Goal: Information Seeking & Learning: Learn about a topic

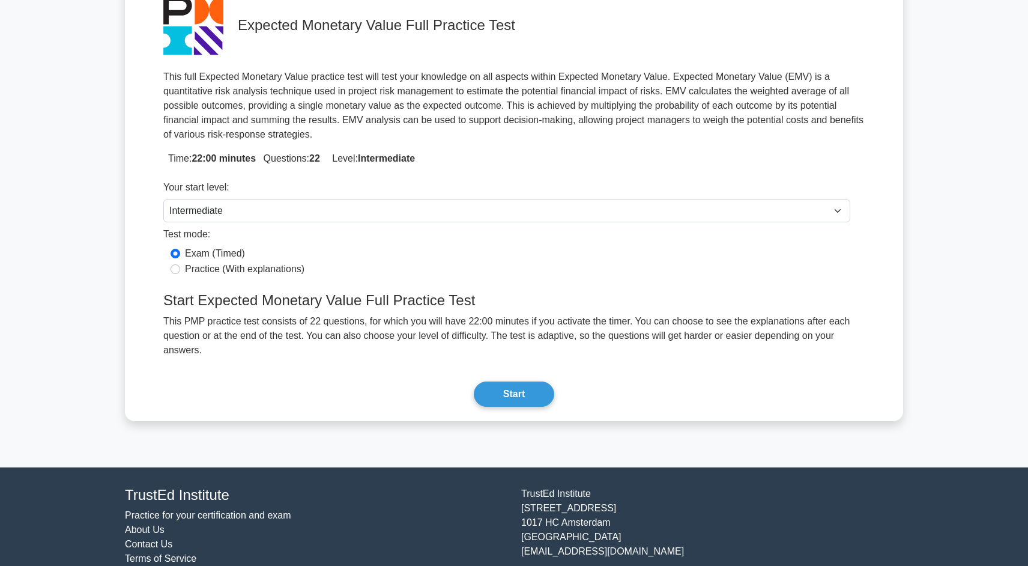
scroll to position [119, 0]
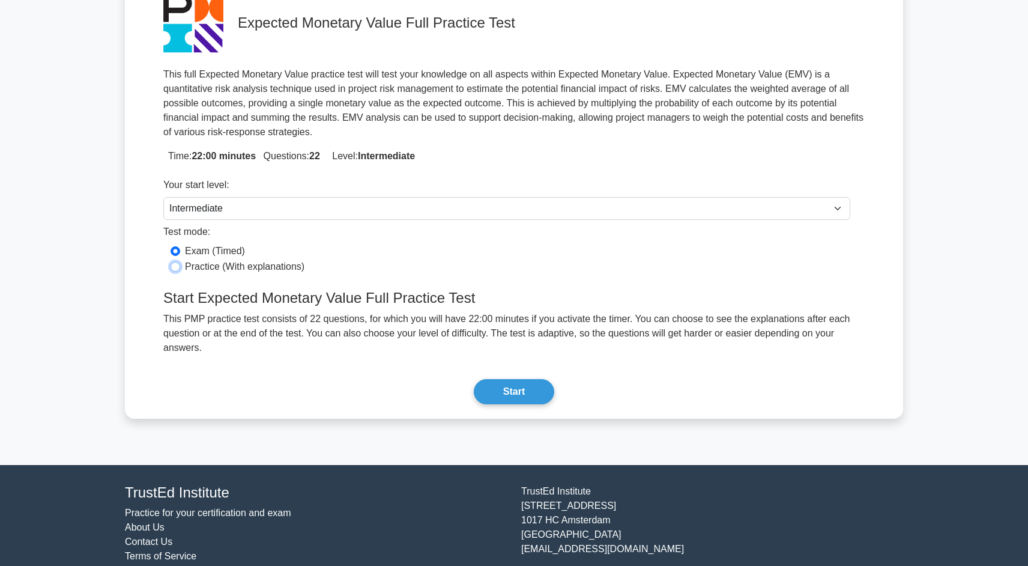
click at [176, 267] on input "Practice (With explanations)" at bounding box center [176, 267] width 10 height 10
radio input "true"
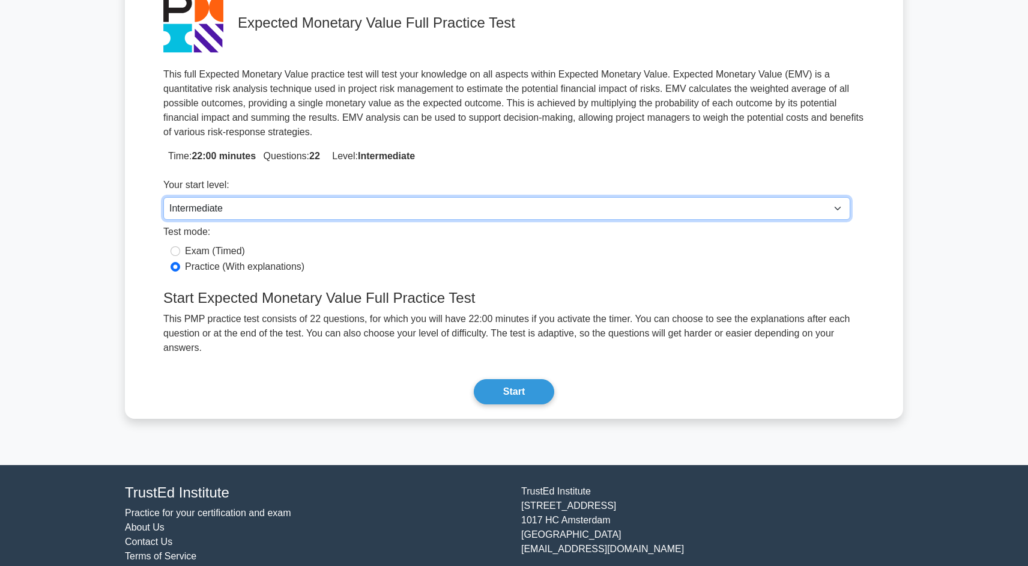
click option "Intermediate" at bounding box center [0, 0] width 0 height 0
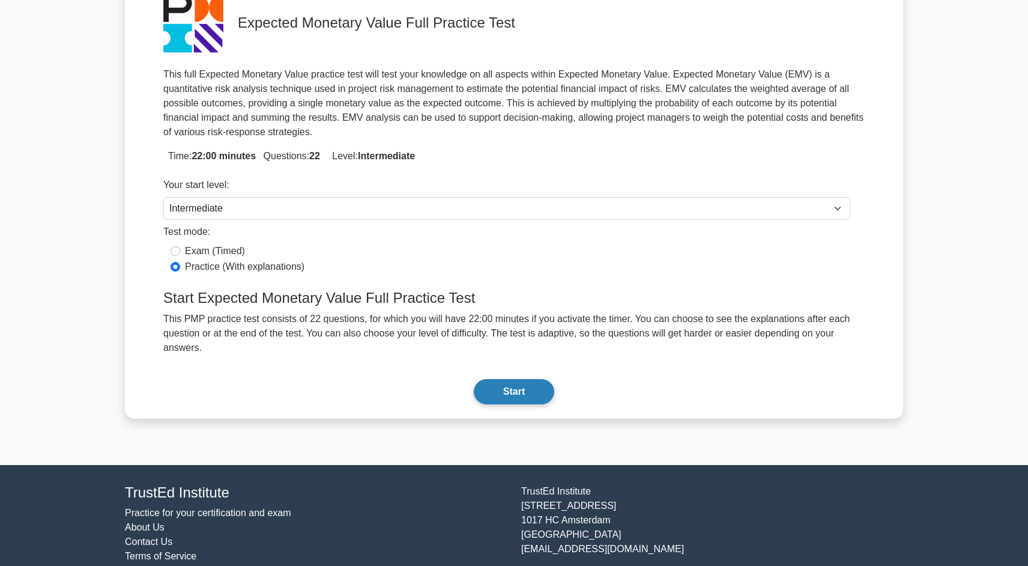
click at [523, 393] on button "Start" at bounding box center [514, 391] width 80 height 25
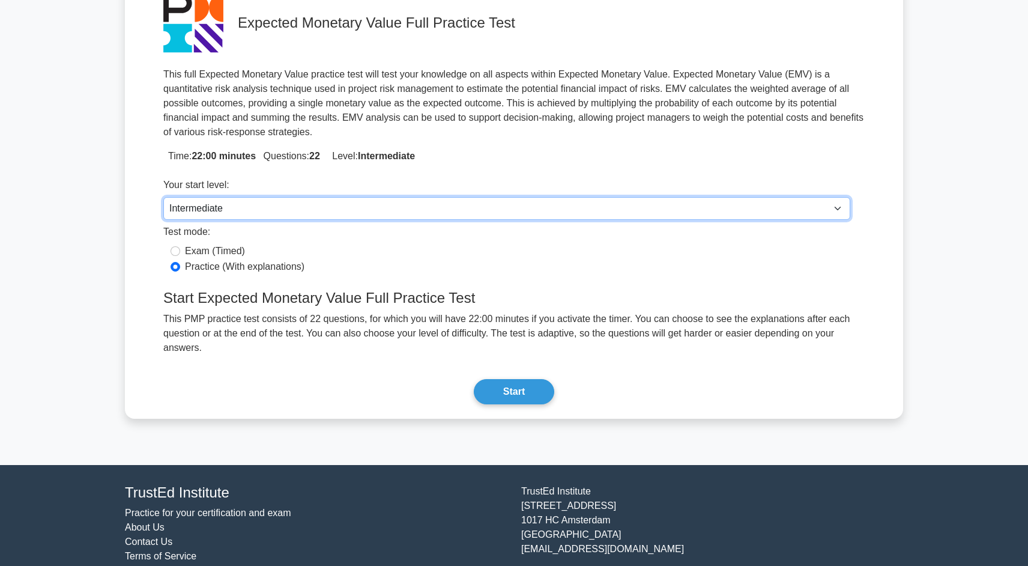
click option "Intermediate" at bounding box center [0, 0] width 0 height 0
select select "beginner"
click option "Beginner" at bounding box center [0, 0] width 0 height 0
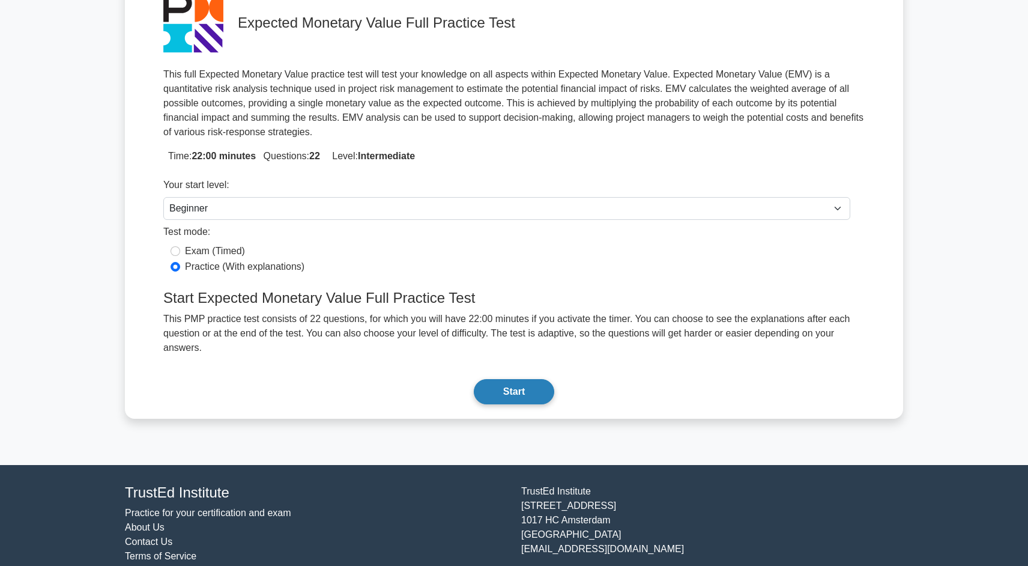
click at [501, 391] on button "Start" at bounding box center [514, 391] width 80 height 25
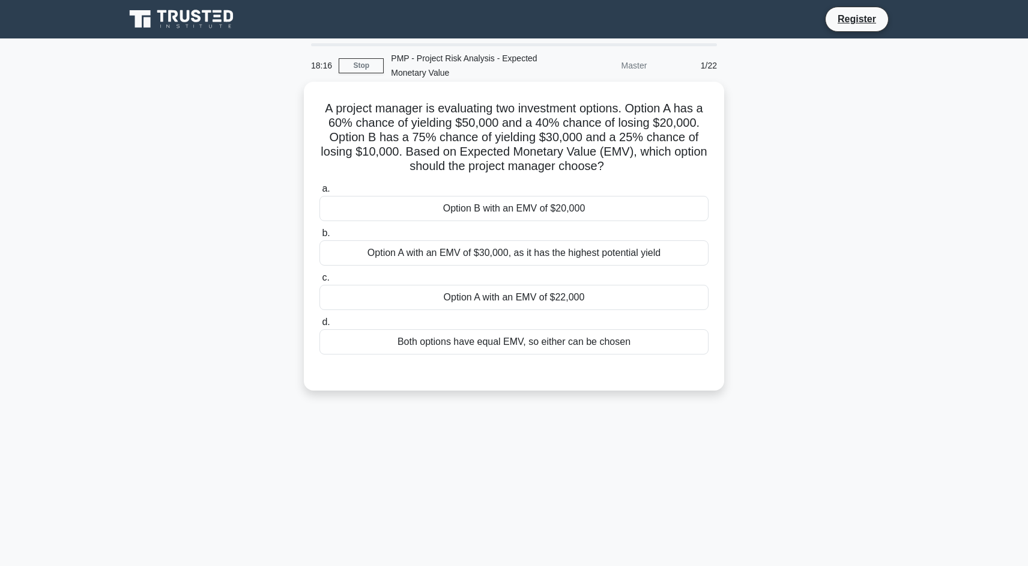
click at [471, 254] on div "Option A with an EMV of $30,000, as it has the highest potential yield" at bounding box center [513, 252] width 389 height 25
click at [319, 237] on input "b. Option A with an EMV of $30,000, as it has the highest potential yield" at bounding box center [319, 233] width 0 height 8
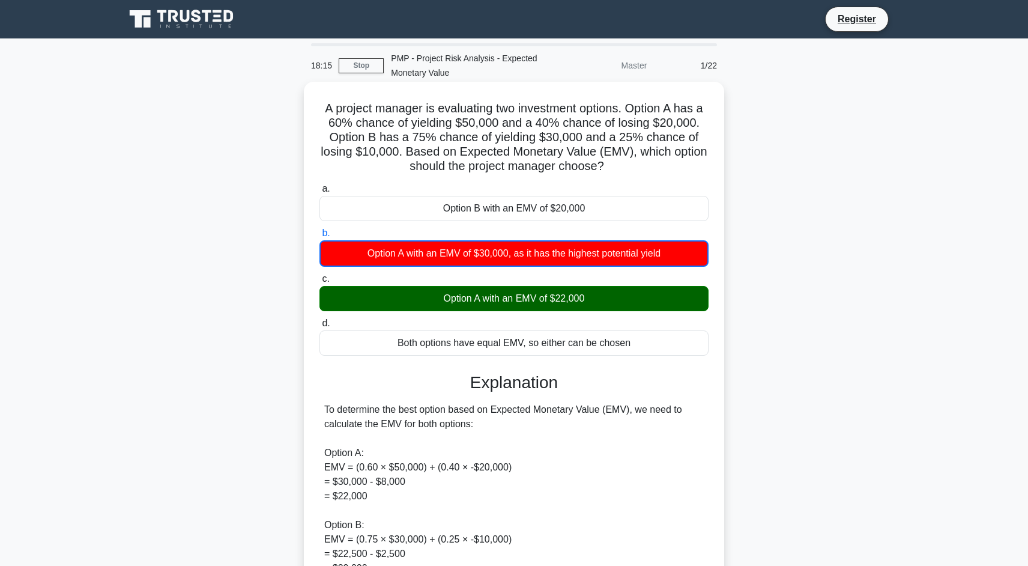
click at [471, 305] on div "Option A with an EMV of $22,000" at bounding box center [513, 298] width 389 height 25
click at [319, 283] on input "c. Option A with an EMV of $22,000" at bounding box center [319, 279] width 0 height 8
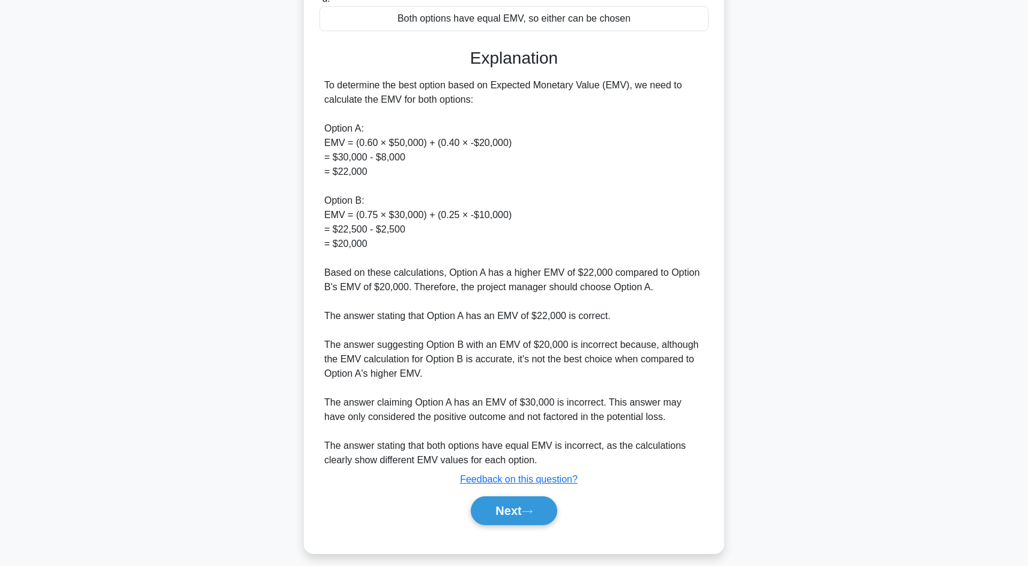
scroll to position [334, 0]
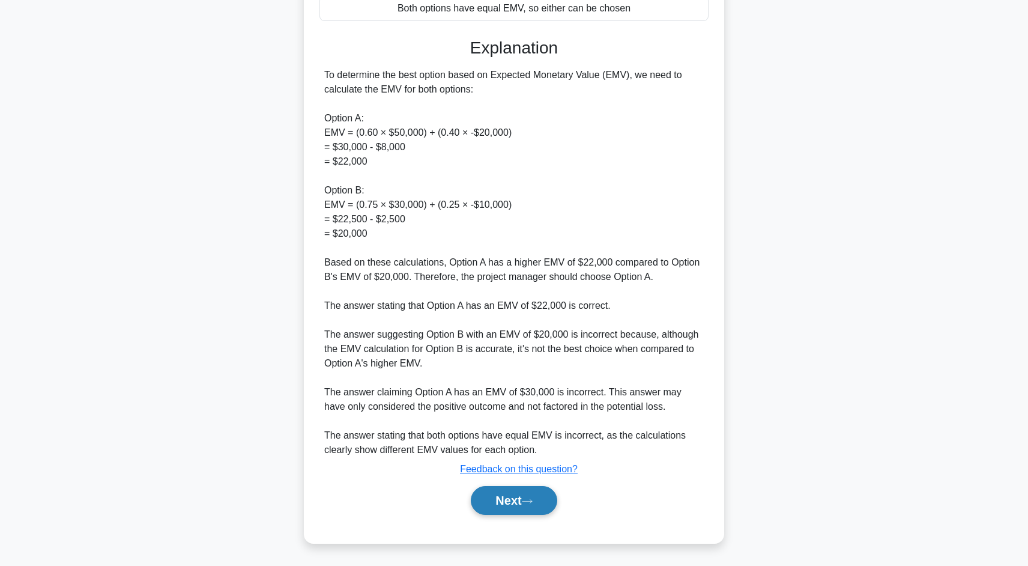
click at [499, 507] on button "Next" at bounding box center [514, 500] width 86 height 29
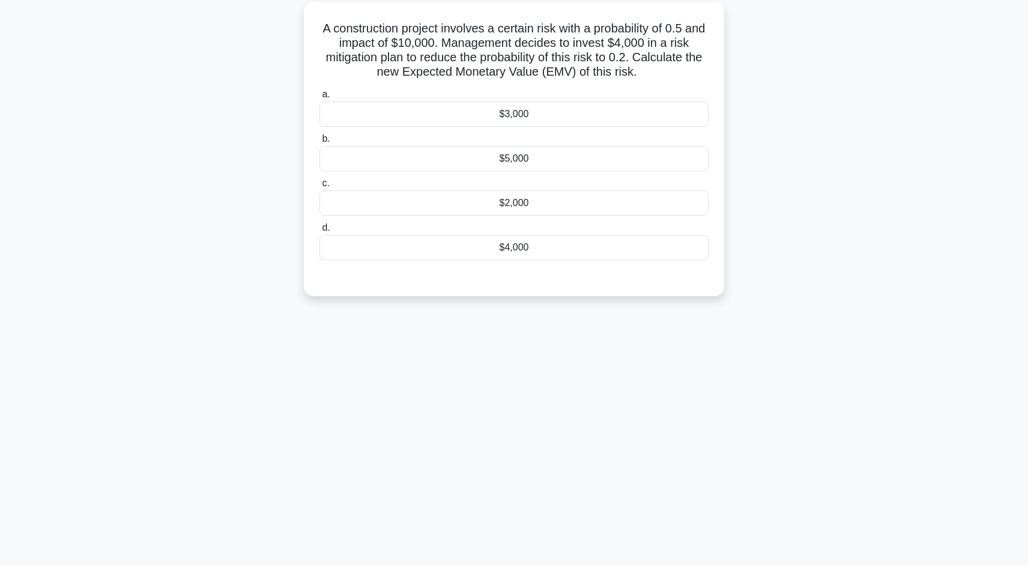
scroll to position [83, 0]
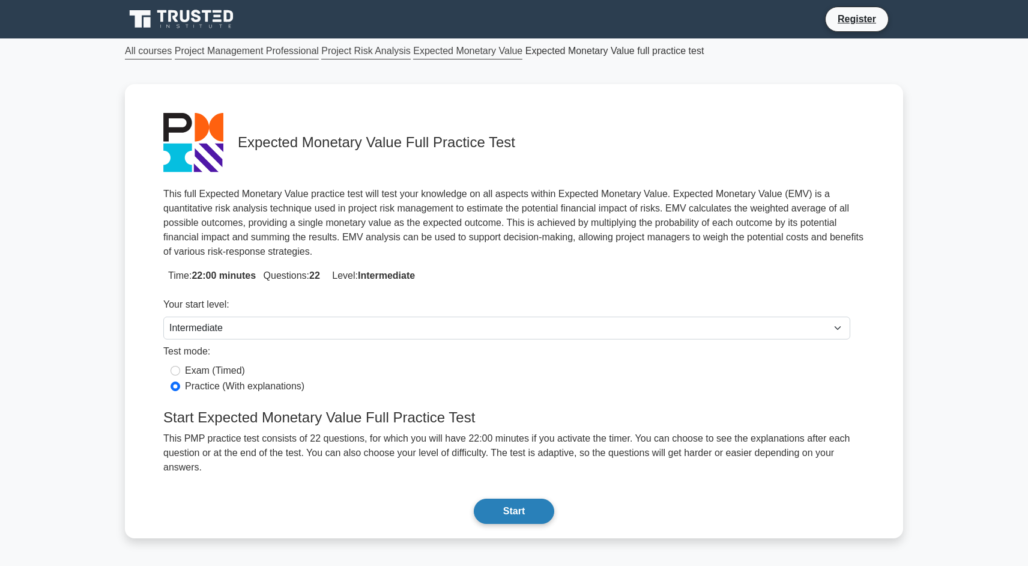
click at [514, 510] on button "Start" at bounding box center [514, 510] width 80 height 25
click at [510, 515] on button "Start" at bounding box center [514, 510] width 80 height 25
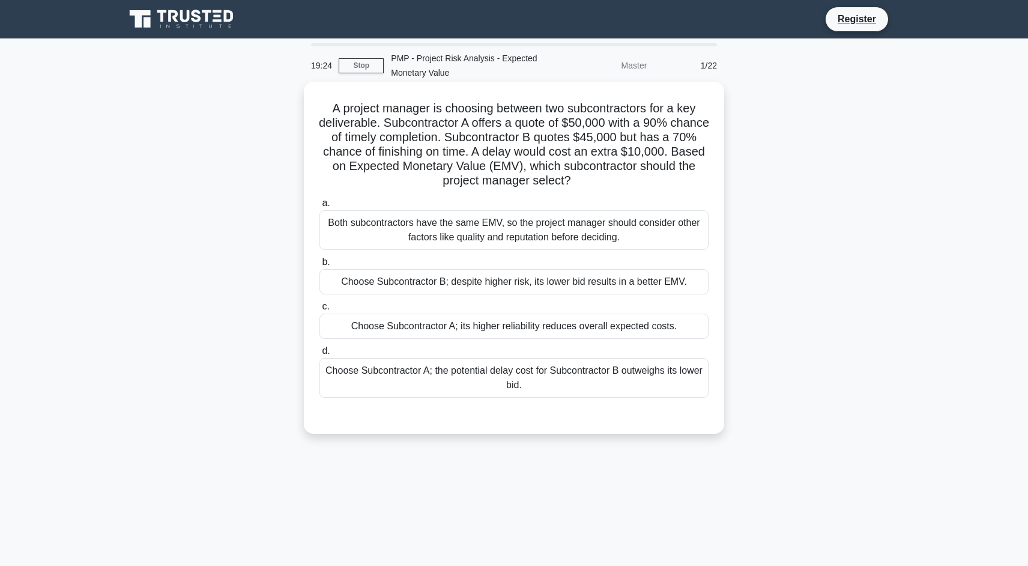
click at [488, 376] on div "Choose Subcontractor A; the potential delay cost for Subcontractor B outweighs …" at bounding box center [513, 378] width 389 height 40
click at [319, 355] on input "d. Choose Subcontractor A; the potential delay cost for Subcontractor B outweig…" at bounding box center [319, 351] width 0 height 8
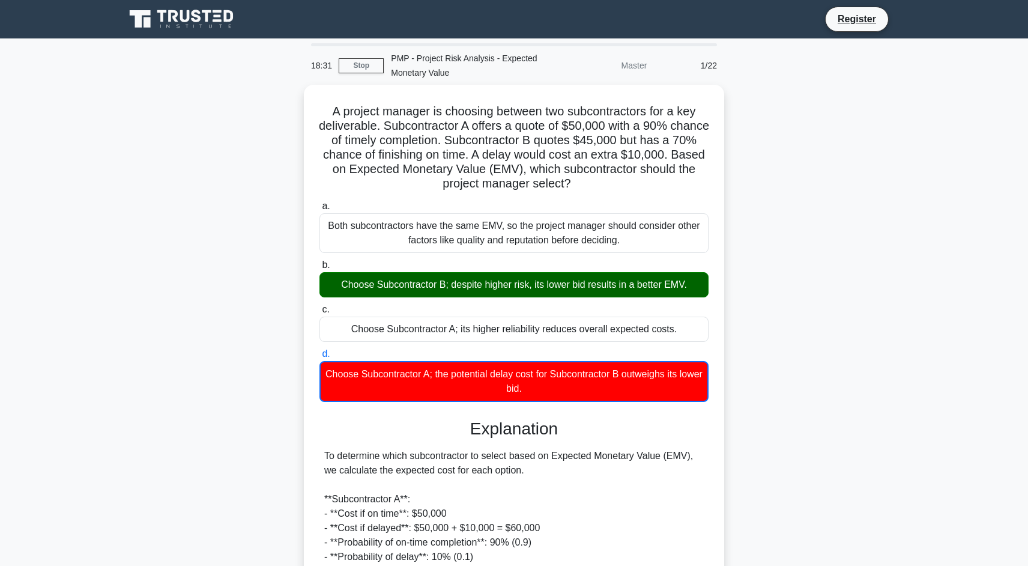
click at [185, 20] on icon at bounding box center [186, 16] width 10 height 12
